Goal: Navigation & Orientation: Find specific page/section

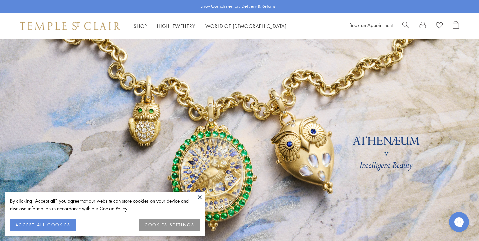
click at [63, 223] on button "ACCEPT ALL COOKIES" at bounding box center [42, 225] width 65 height 12
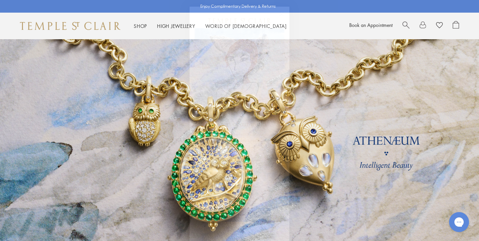
click at [280, 16] on circle "Close dialog" at bounding box center [282, 14] width 8 height 8
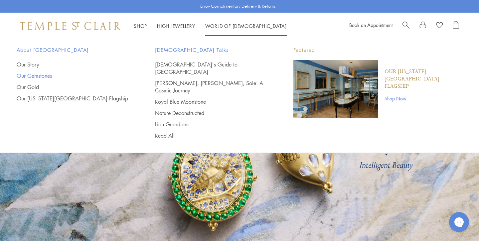
click at [41, 76] on link "Our Gemstones" at bounding box center [73, 75] width 112 height 7
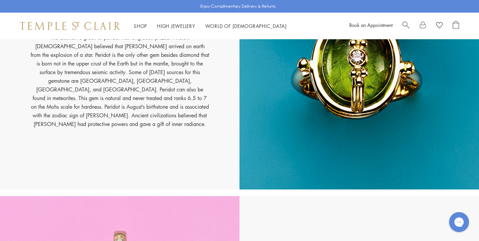
scroll to position [4252, 0]
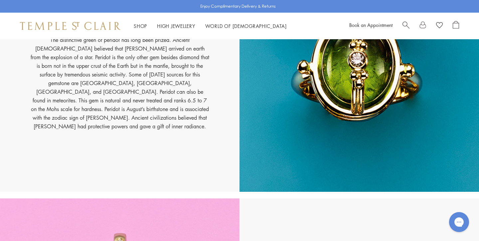
click at [78, 27] on img at bounding box center [70, 26] width 100 height 8
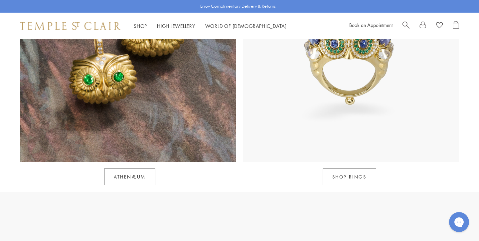
scroll to position [669, 0]
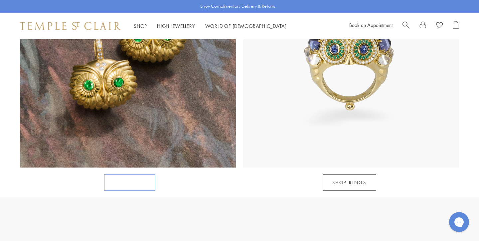
click at [132, 174] on link "Athenæum" at bounding box center [129, 182] width 51 height 17
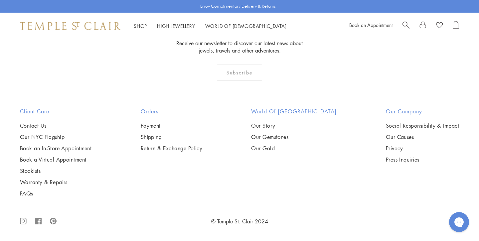
scroll to position [1086, 0]
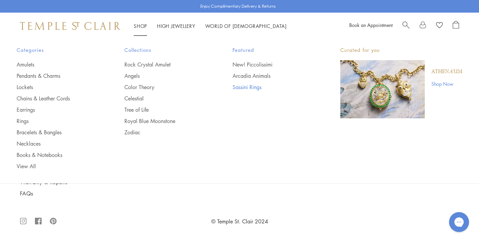
click at [256, 87] on link "Sassini Rings" at bounding box center [272, 86] width 81 height 7
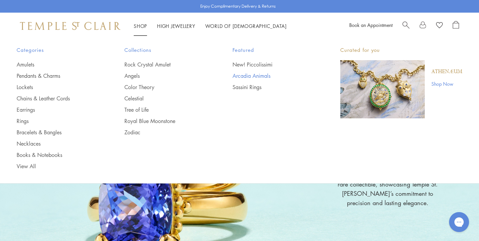
click at [245, 78] on link "Arcadia Animals" at bounding box center [272, 75] width 81 height 7
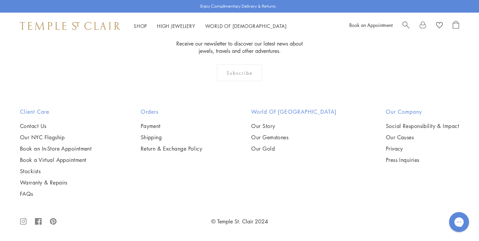
scroll to position [535, 0]
